Goal: Task Accomplishment & Management: Use online tool/utility

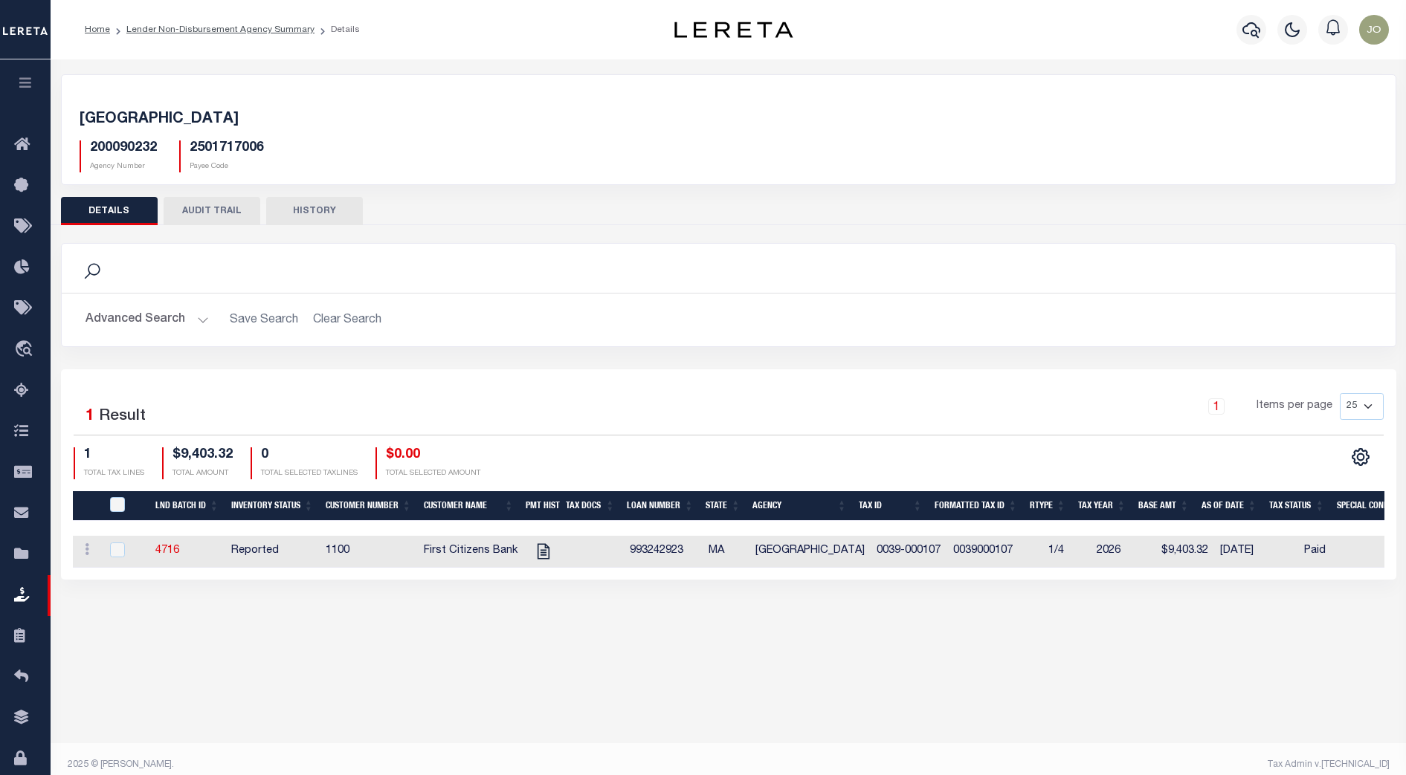
click at [653, 623] on div "[GEOGRAPHIC_DATA] 200090232 Agency Number 2501717006 Payee Code Search Is 1" at bounding box center [728, 341] width 1355 height 565
click at [169, 549] on link "4716" at bounding box center [167, 551] width 24 height 10
checkbox input "true"
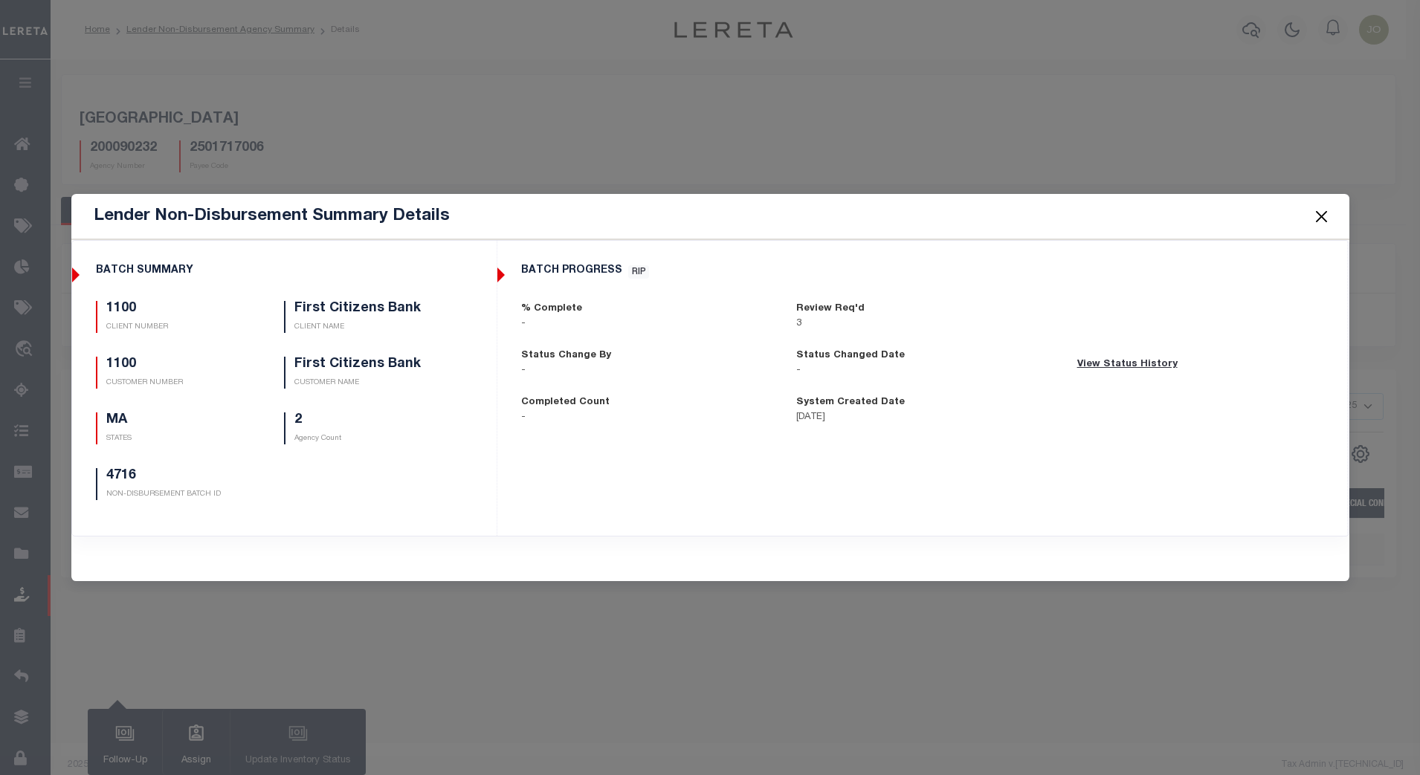
click at [1327, 225] on button "Close" at bounding box center [1320, 216] width 19 height 19
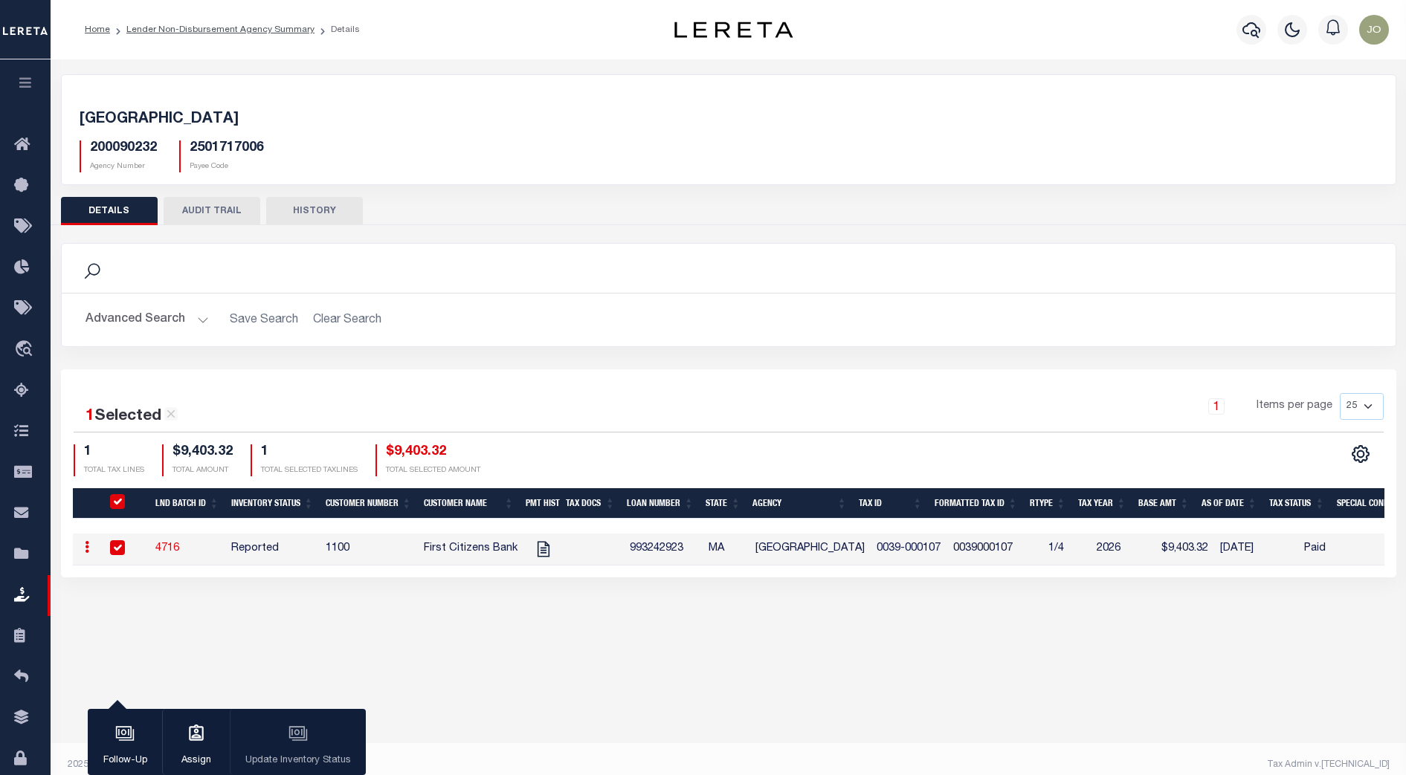
click at [91, 549] on link at bounding box center [87, 549] width 16 height 12
click at [140, 599] on link "View Tax Line Detail" at bounding box center [147, 595] width 135 height 25
checkbox input "false"
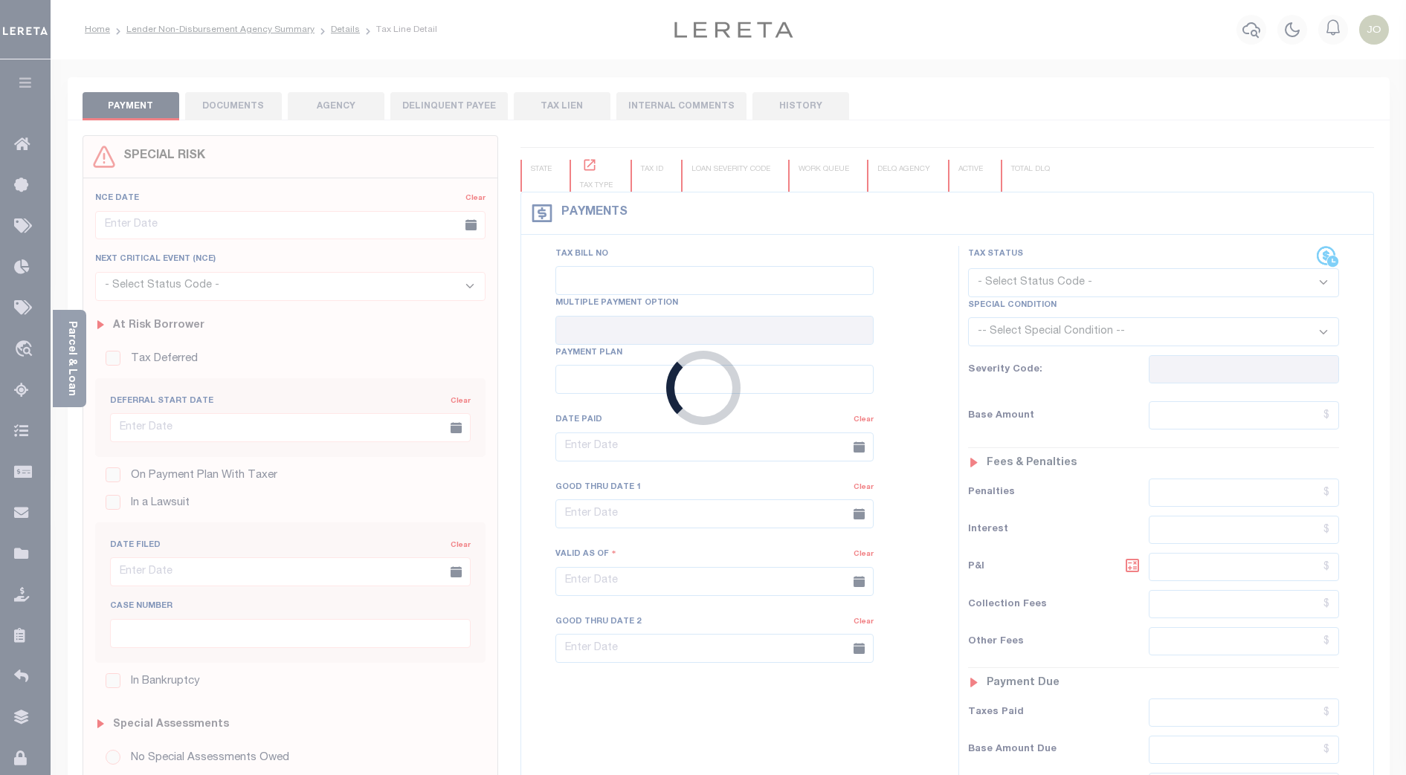
type input "00006716"
type input "[DATE]"
select select "PYD"
type input "$9,403.32"
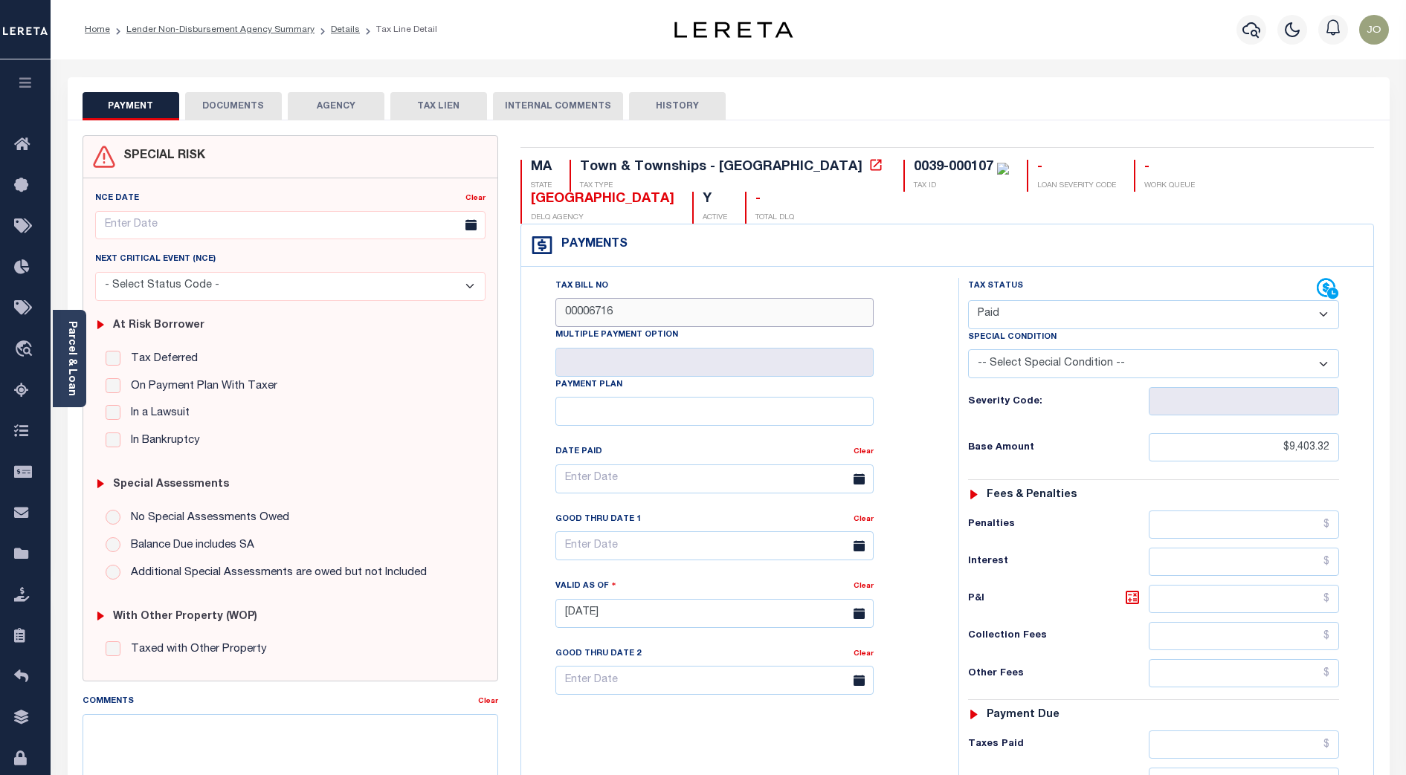
click at [580, 298] on input "00006716" at bounding box center [714, 312] width 318 height 29
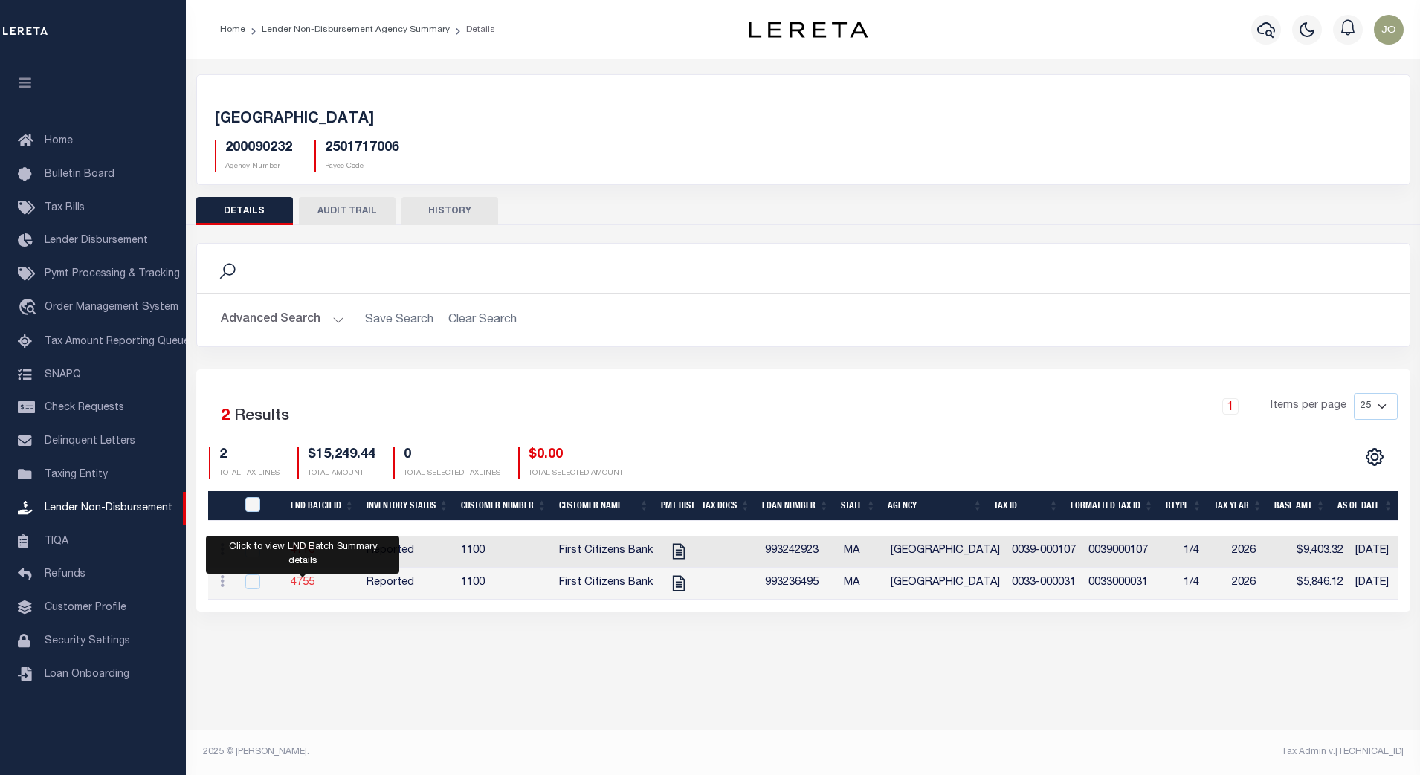
click at [302, 587] on link "4755" at bounding box center [303, 583] width 24 height 10
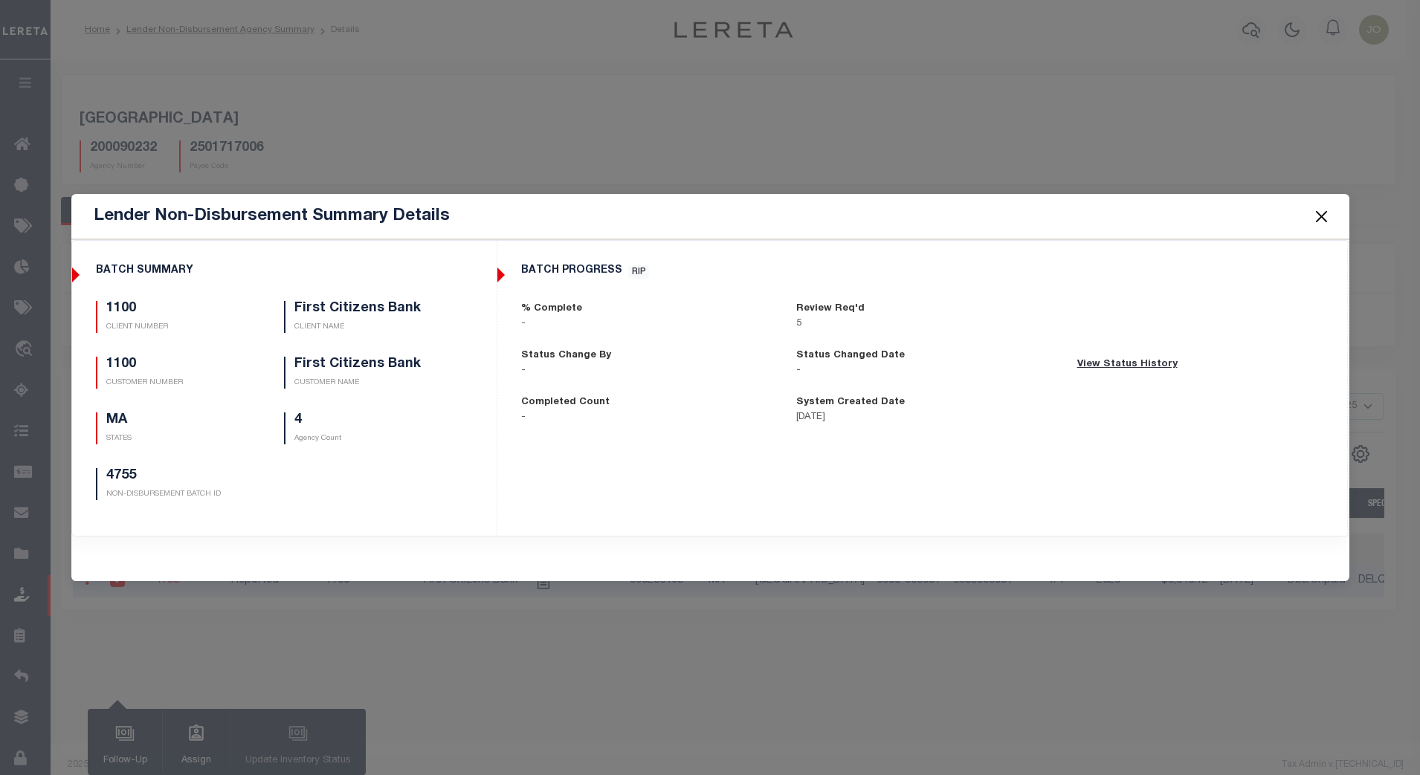
click at [1320, 220] on button "Close" at bounding box center [1320, 216] width 19 height 19
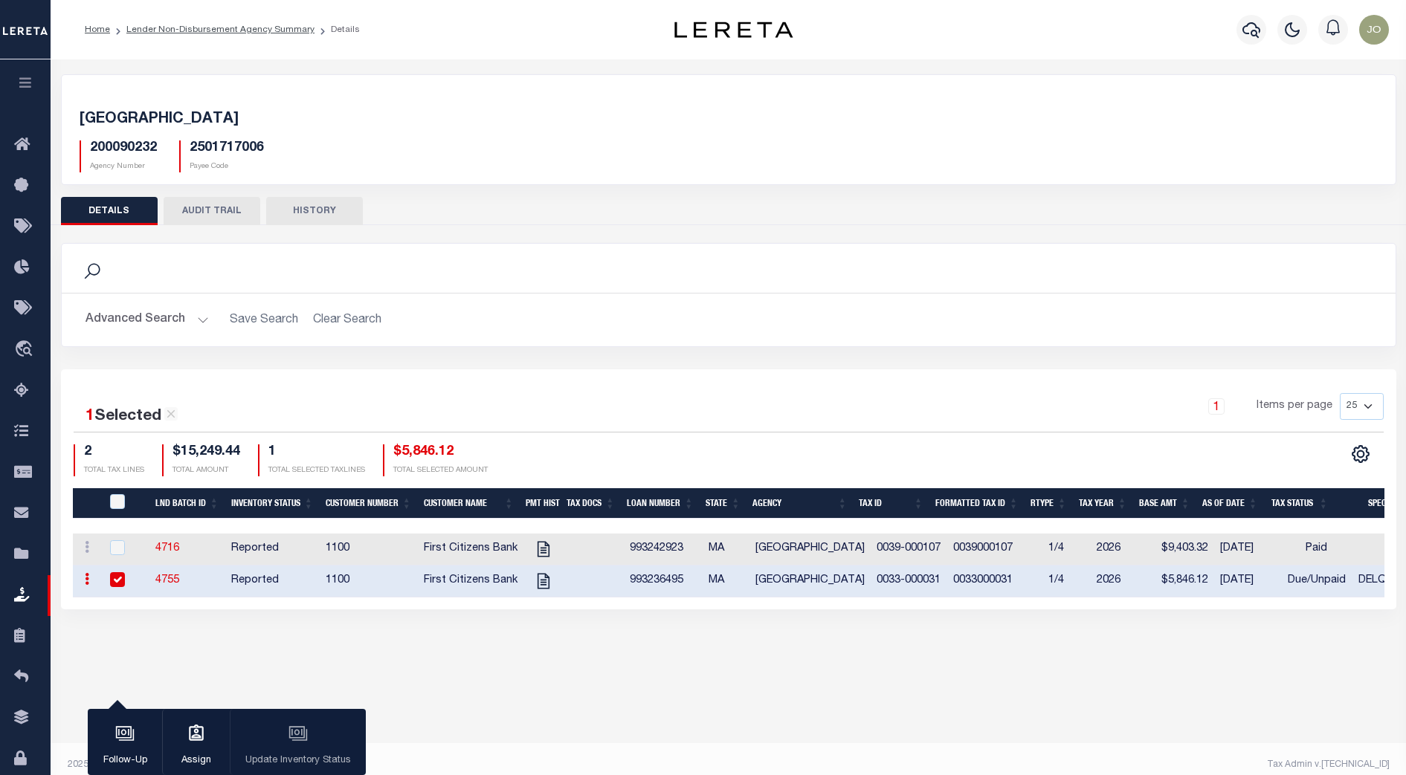
click at [85, 587] on link at bounding box center [87, 581] width 16 height 12
click at [149, 631] on link "View Tax Line Detail" at bounding box center [147, 627] width 135 height 25
checkbox input "false"
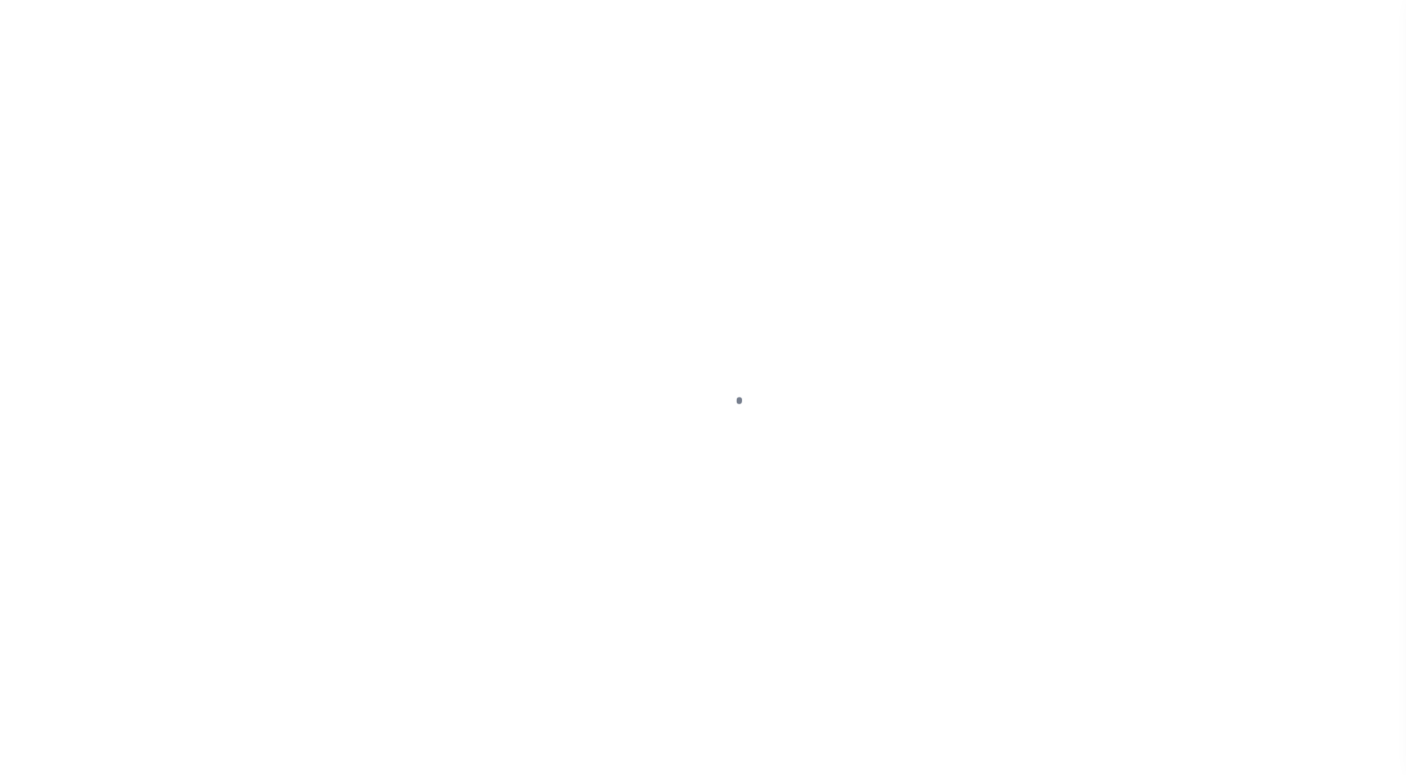
select select "DUE"
select select "18"
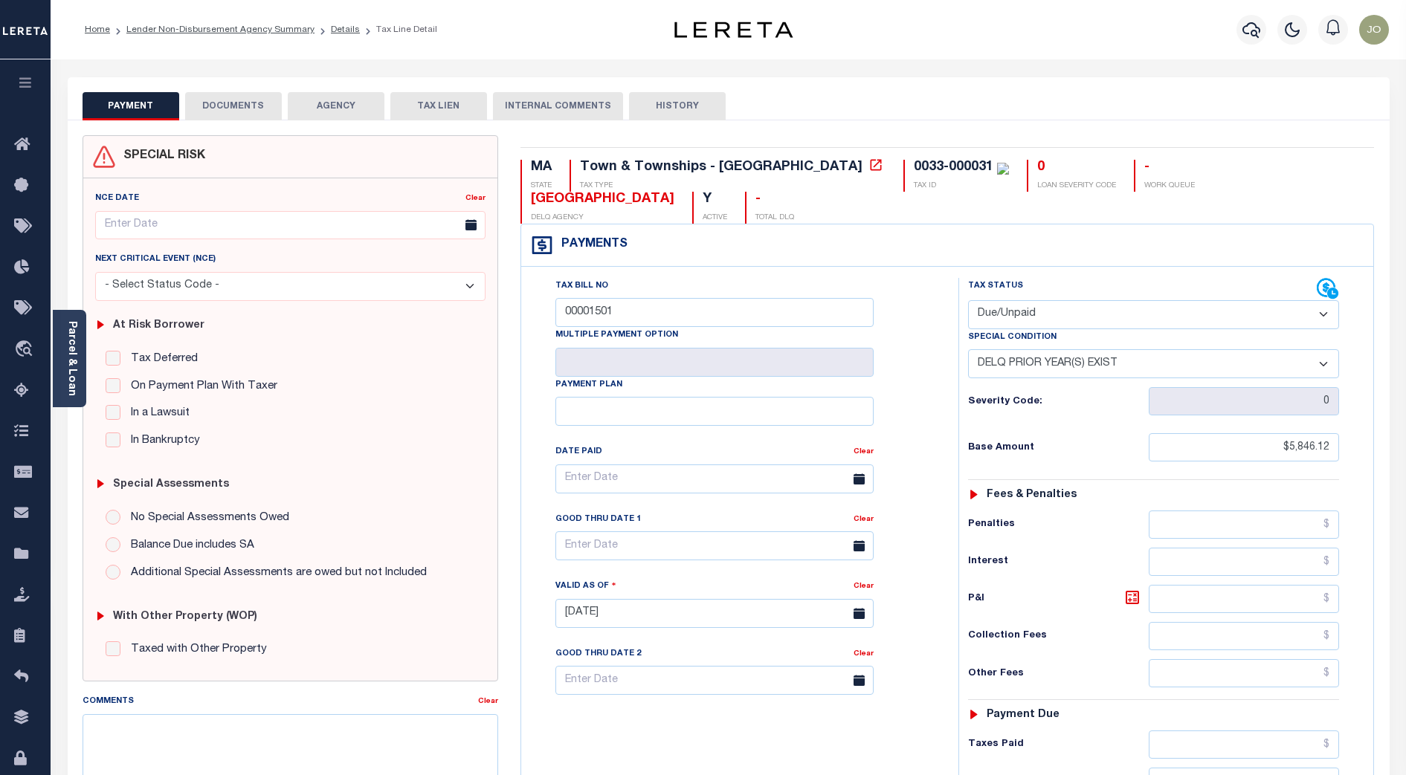
scroll to position [93, 0]
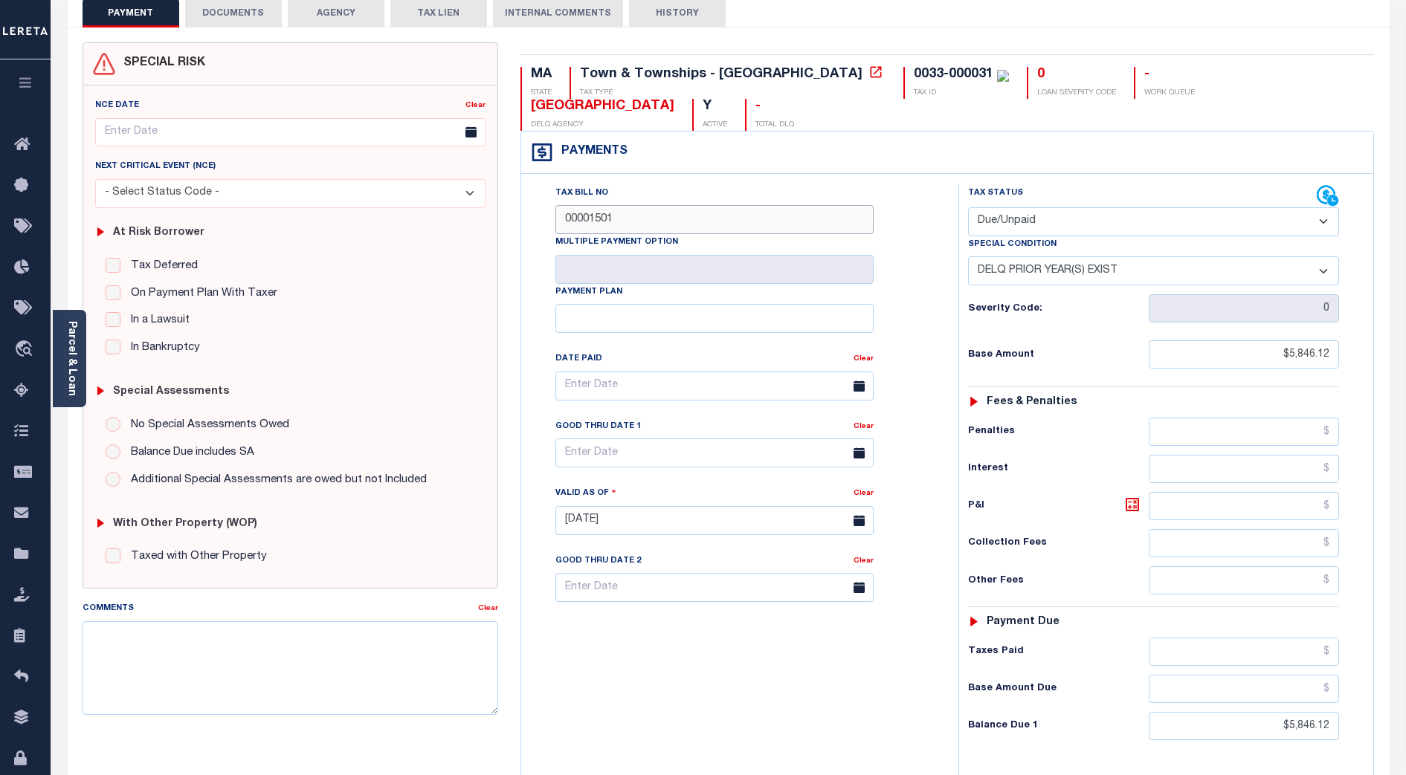
click at [589, 205] on input "00001501" at bounding box center [714, 219] width 318 height 29
click at [914, 252] on div "Tax Bill No 00001501 Multiple Payment Option Payment Plan Clear Clear Valid as …" at bounding box center [736, 393] width 400 height 417
click at [911, 229] on div "Tax Bill No 00001501 Multiple Payment Option Payment Plan Clear Clear Valid as …" at bounding box center [736, 393] width 400 height 417
click at [906, 263] on div "Tax Bill No 00001501 Multiple Payment Option Payment Plan Clear Clear Valid as …" at bounding box center [736, 393] width 400 height 417
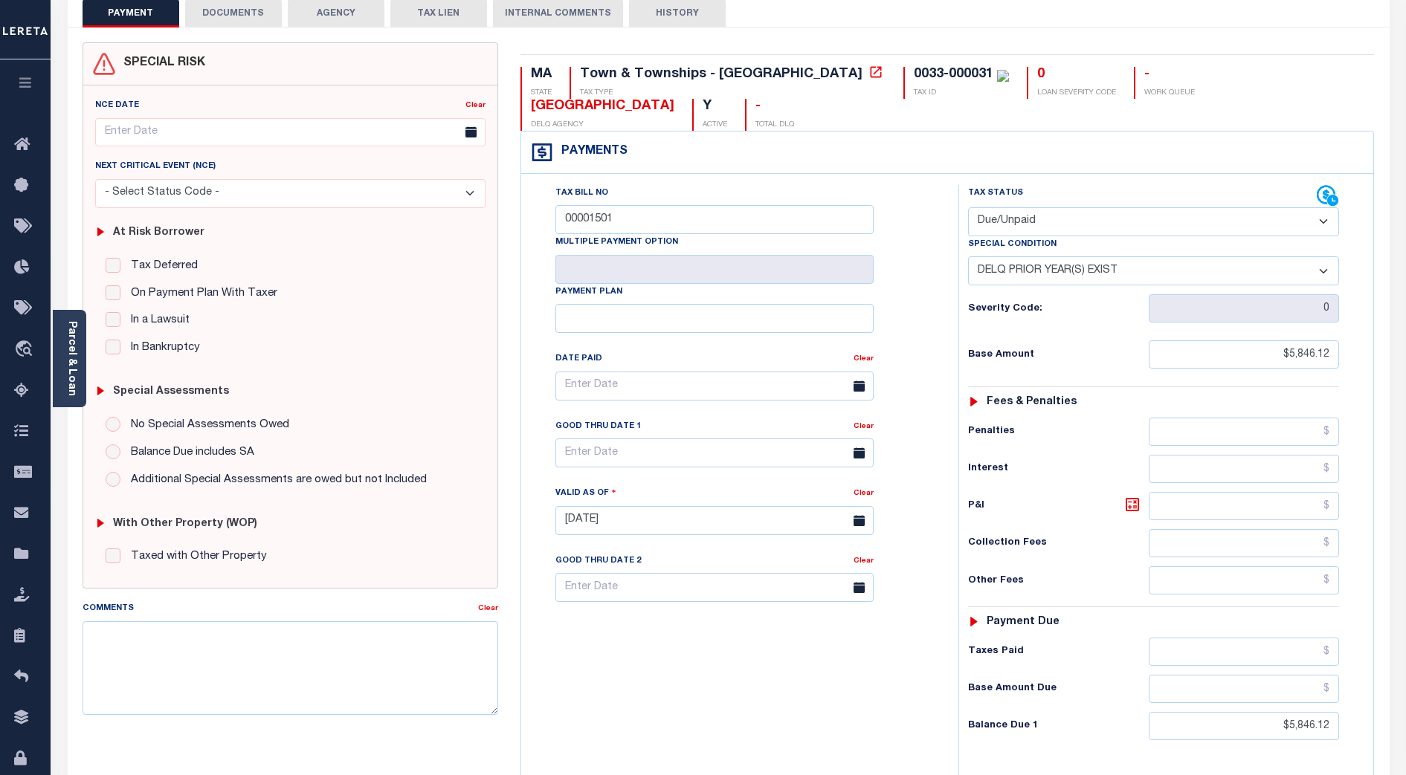
click at [906, 263] on div "Tax Bill No 00001501 Multiple Payment Option Payment Plan Clear Clear Valid as …" at bounding box center [736, 393] width 400 height 417
click at [926, 281] on div "Tax Bill No 00001501 Multiple Payment Option Payment Plan Clear Clear Valid as …" at bounding box center [736, 393] width 400 height 417
click at [33, 89] on icon "button" at bounding box center [25, 82] width 17 height 13
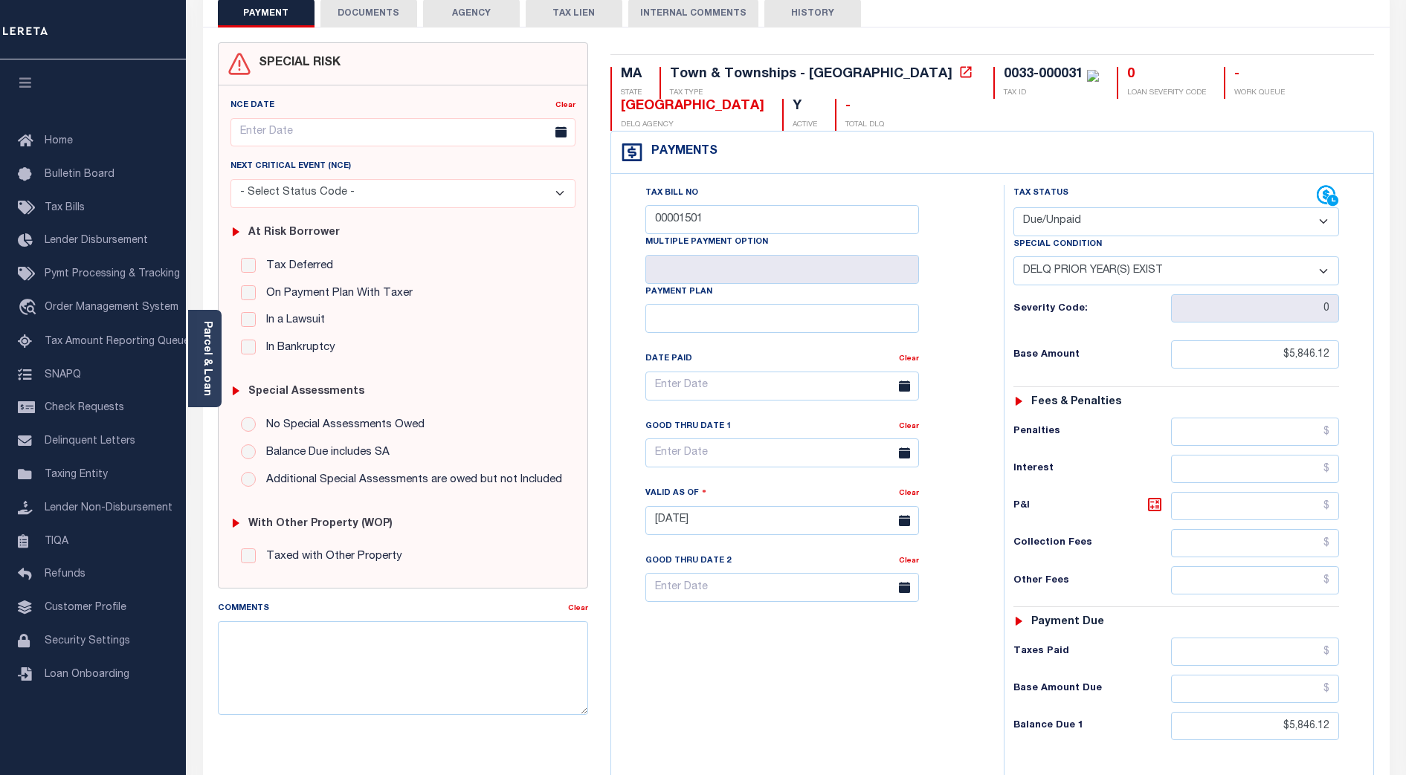
click at [196, 135] on div "PAYMENT DOCUMENTS AGENCY DELINQUENT PAYEE" at bounding box center [796, 509] width 1209 height 1050
click at [965, 419] on div "Tax Bill No 00001501 Multiple Payment Option Payment Plan Clear Clear Valid as …" at bounding box center [803, 393] width 355 height 417
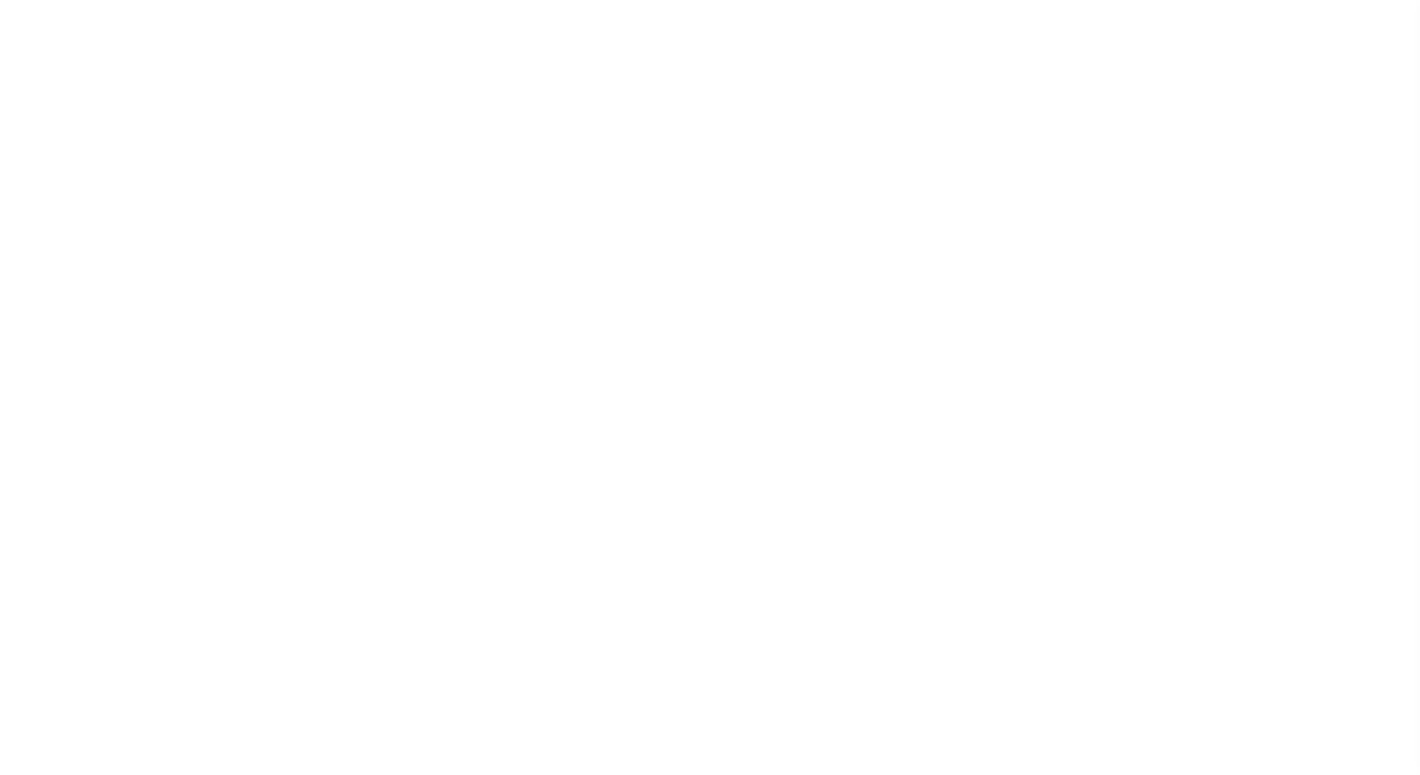
select select
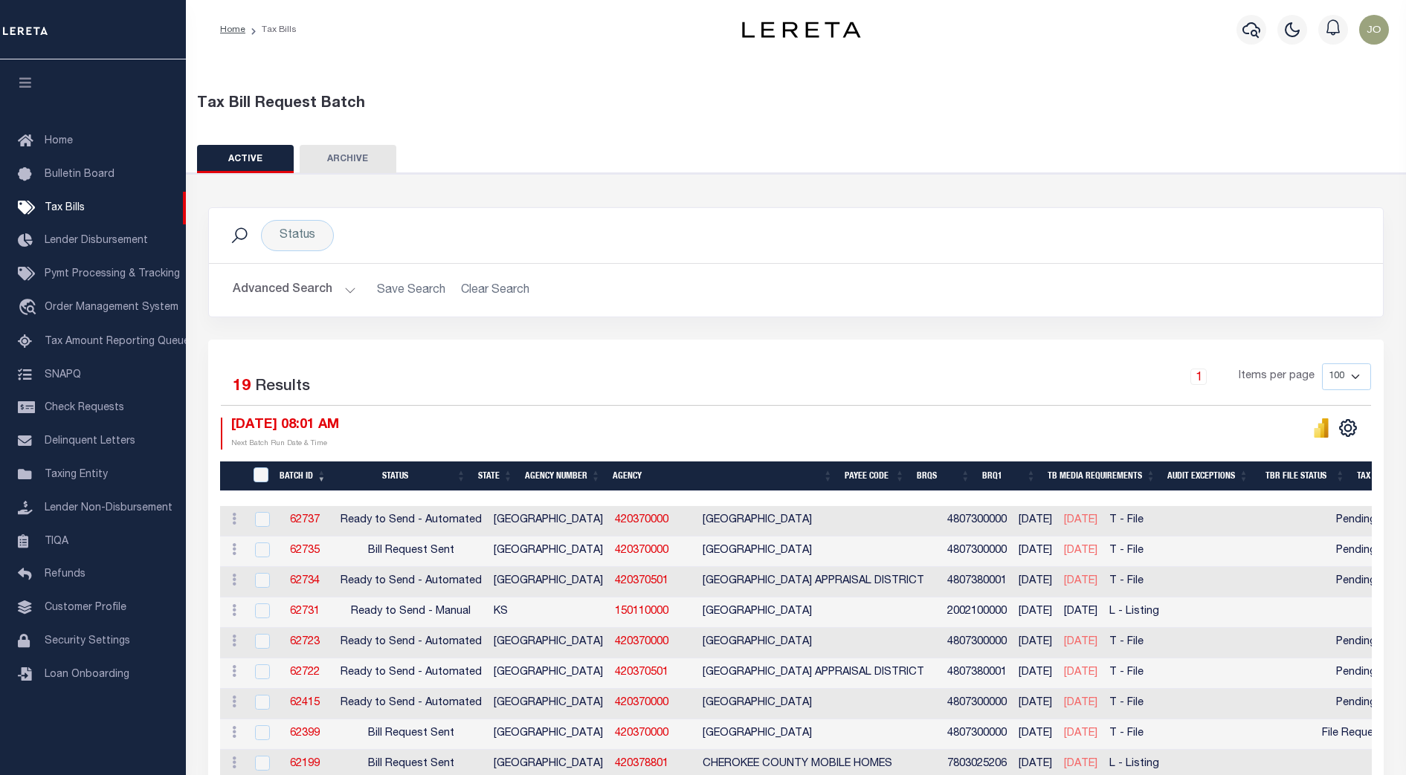
click at [340, 291] on button "Advanced Search" at bounding box center [294, 290] width 123 height 29
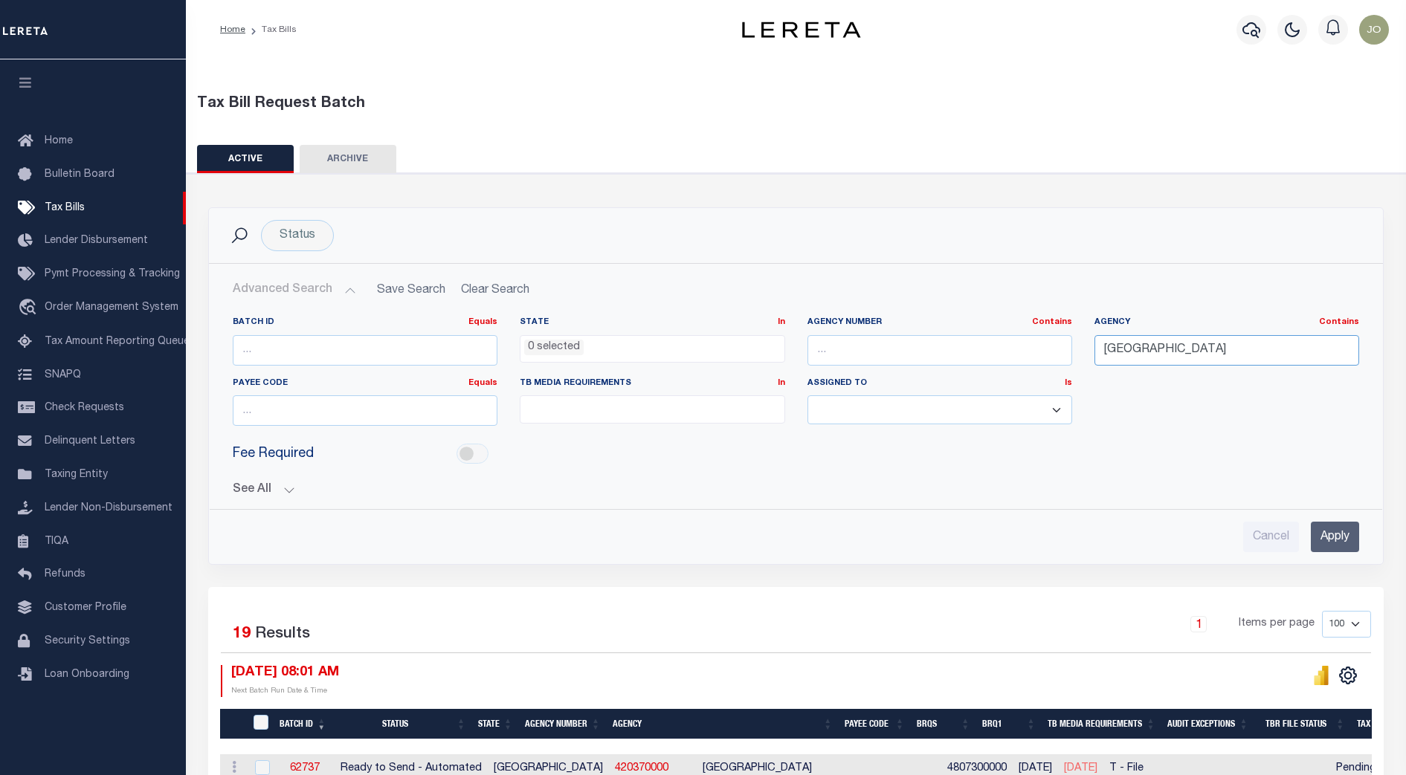
click at [1181, 344] on input "[GEOGRAPHIC_DATA]" at bounding box center [1226, 350] width 265 height 30
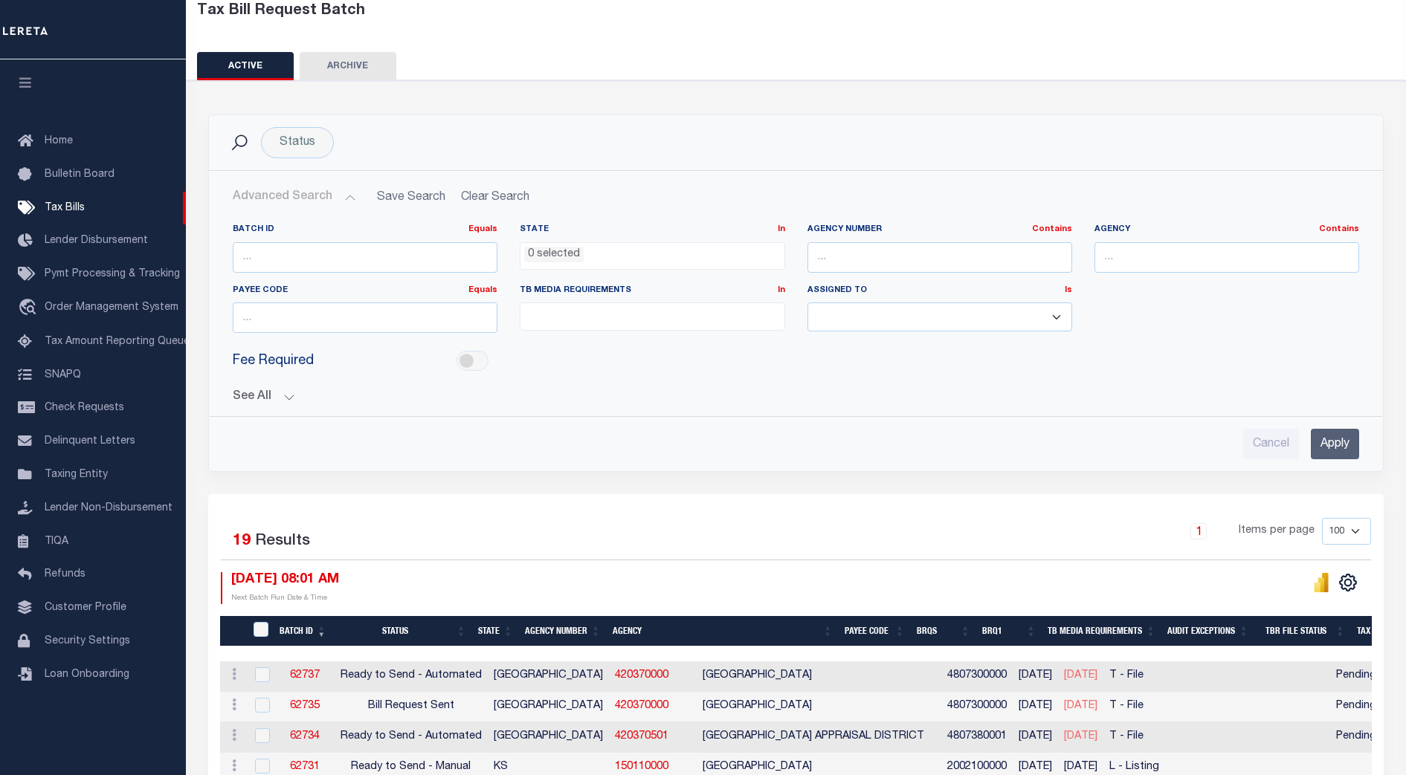
click at [904, 379] on div "See All BRQS On On After Before Between On On After Is" at bounding box center [796, 391] width 1126 height 26
